Goal: Ask a question

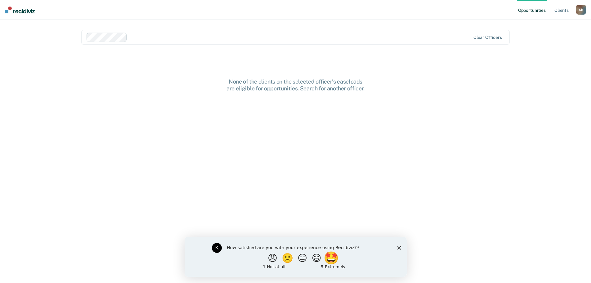
click at [336, 258] on button "🤩" at bounding box center [331, 257] width 17 height 12
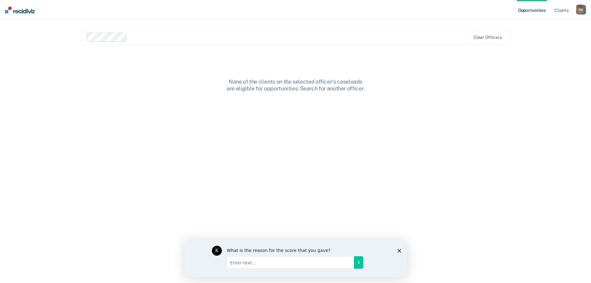
click at [402, 251] on div "K What is the reason for the score that you gave?" at bounding box center [295, 257] width 222 height 37
drag, startPoint x: 400, startPoint y: 250, endPoint x: 399, endPoint y: 244, distance: 5.7
click at [399, 249] on icon "Close survey" at bounding box center [399, 250] width 4 height 4
